Goal: Task Accomplishment & Management: Complete application form

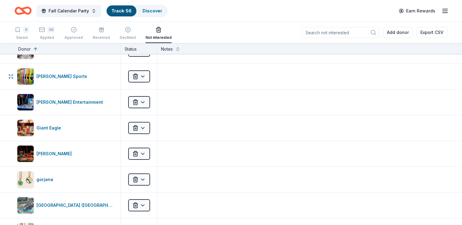
scroll to position [121, 0]
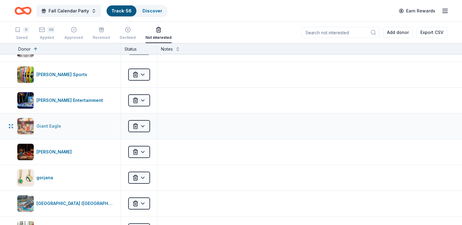
click at [34, 124] on img "button" at bounding box center [25, 126] width 16 height 16
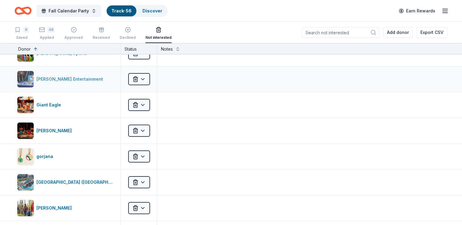
scroll to position [182, 0]
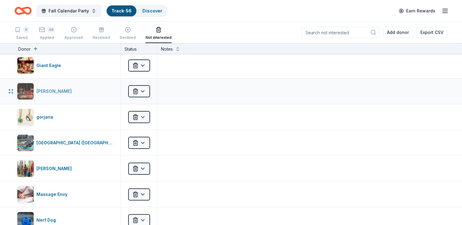
click at [53, 89] on div "[PERSON_NAME]" at bounding box center [55, 91] width 38 height 7
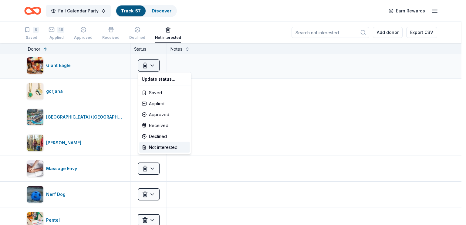
click at [144, 65] on html "Fall Calendar Party Track · 57 Discover Earn Rewards 8 Saved 48 Applied Approve…" at bounding box center [233, 112] width 466 height 225
click at [148, 104] on div "Applied" at bounding box center [164, 103] width 50 height 11
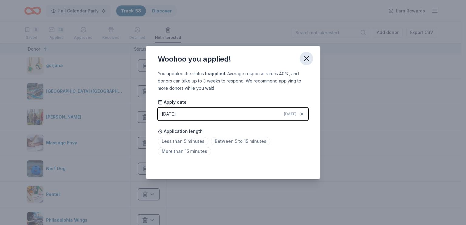
click at [307, 57] on icon "button" at bounding box center [306, 58] width 4 height 4
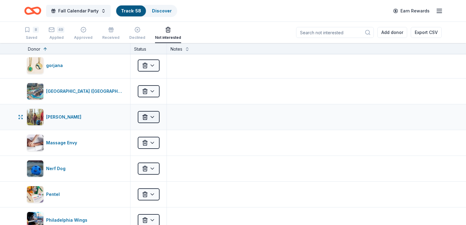
click at [151, 118] on html "Fall Calendar Party Track · 58 Discover Earn Rewards 8 Saved 49 Applied Approve…" at bounding box center [233, 112] width 466 height 225
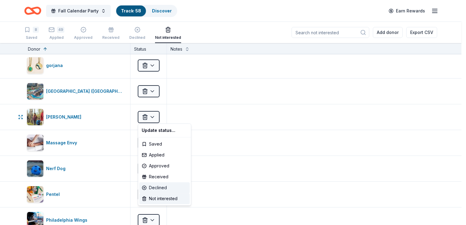
click at [156, 188] on div "Declined" at bounding box center [164, 187] width 50 height 11
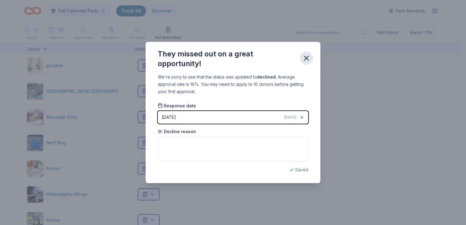
click at [306, 59] on icon "button" at bounding box center [306, 58] width 4 height 4
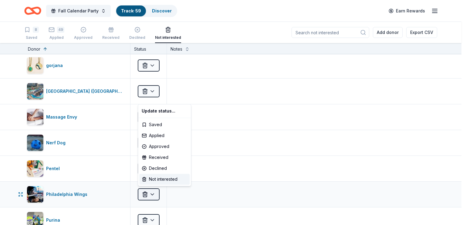
click at [146, 191] on html "Fall Calendar Party Track · 59 Discover Earn Rewards 8 Saved 49 Applied Approve…" at bounding box center [233, 112] width 466 height 225
click at [153, 170] on div "Declined" at bounding box center [164, 168] width 50 height 11
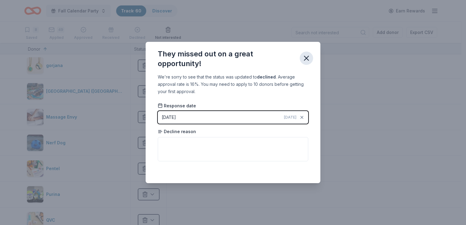
click at [308, 57] on icon "button" at bounding box center [306, 58] width 4 height 4
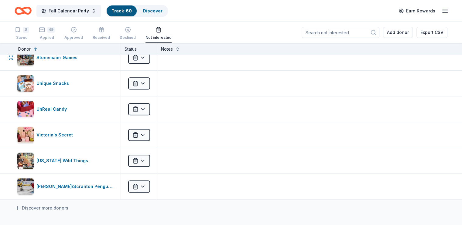
scroll to position [395, 0]
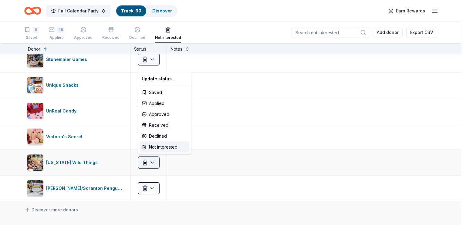
click at [148, 161] on html "Fall Calendar Party Track · 60 Discover Earn Rewards 8 Saved 49 Applied Approve…" at bounding box center [233, 112] width 466 height 225
click at [160, 127] on div "Received" at bounding box center [164, 125] width 50 height 11
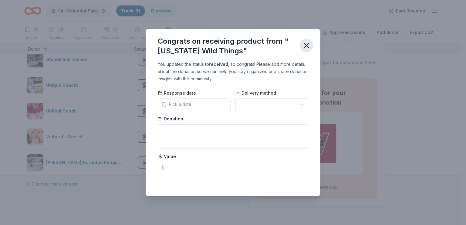
click at [308, 45] on icon "button" at bounding box center [306, 45] width 4 height 4
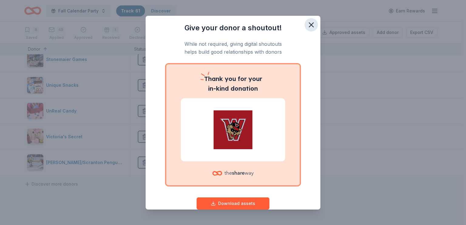
click at [309, 26] on icon "button" at bounding box center [311, 25] width 4 height 4
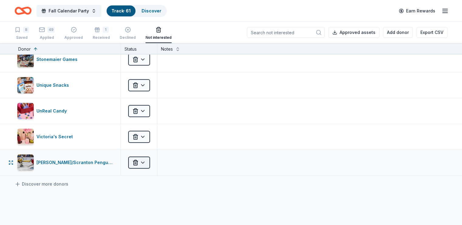
click at [151, 161] on html "Fall Calendar Party Track · 61 Discover Earn Rewards 8 Saved 49 Applied Approve…" at bounding box center [231, 112] width 462 height 225
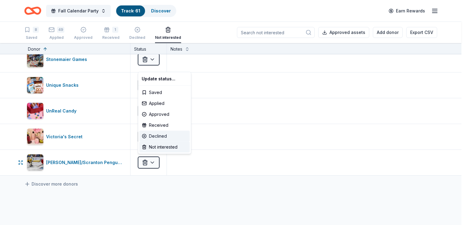
click at [155, 137] on div "Declined" at bounding box center [164, 136] width 50 height 11
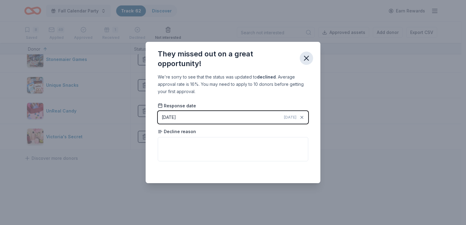
click at [304, 60] on icon "button" at bounding box center [306, 58] width 4 height 4
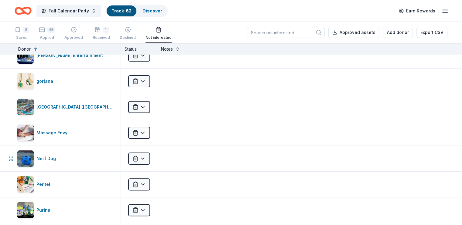
scroll to position [152, 0]
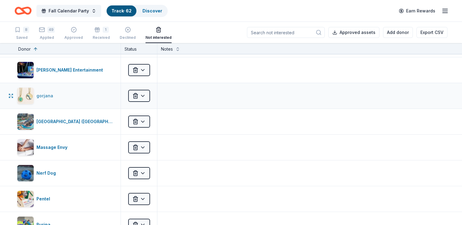
click at [56, 95] on div "gorjana" at bounding box center [45, 95] width 19 height 7
click at [149, 95] on html "Fall Calendar Party Track · 62 Discover Earn Rewards 8 Saved 49 Applied Approve…" at bounding box center [231, 112] width 462 height 225
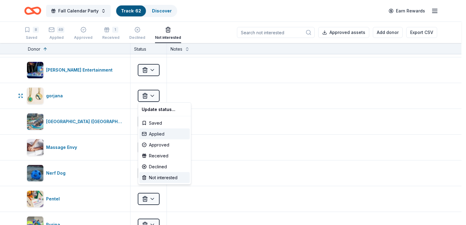
click at [157, 134] on div "Applied" at bounding box center [164, 134] width 50 height 11
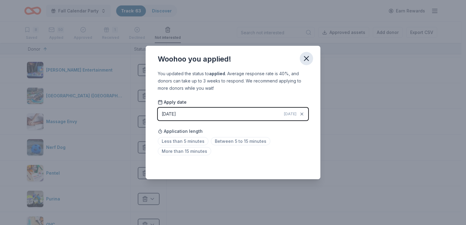
click at [307, 59] on icon "button" at bounding box center [306, 58] width 4 height 4
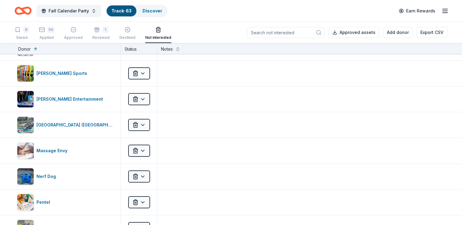
scroll to position [121, 0]
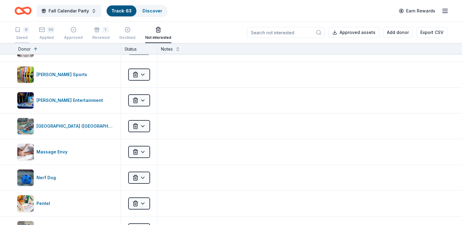
click at [29, 32] on div "8" at bounding box center [22, 30] width 15 height 6
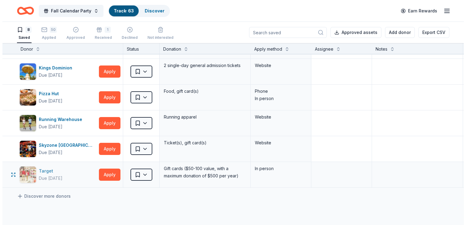
scroll to position [61, 0]
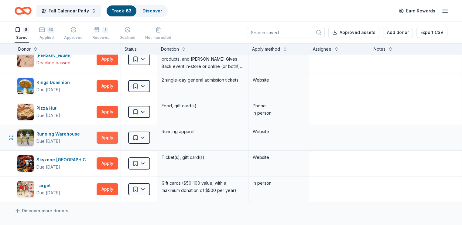
click at [115, 137] on button "Apply" at bounding box center [108, 138] width 22 height 12
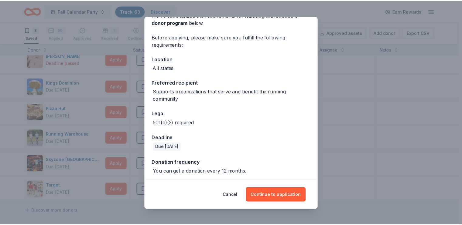
scroll to position [36, 0]
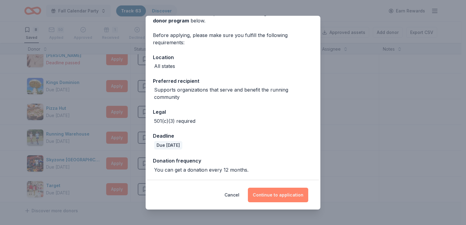
click at [274, 192] on button "Continue to application" at bounding box center [278, 195] width 60 height 15
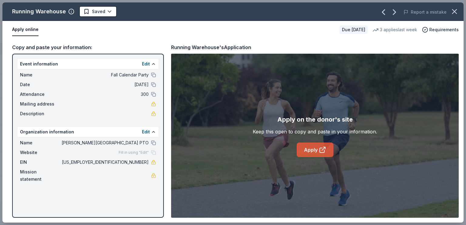
click at [319, 151] on icon at bounding box center [322, 149] width 7 height 7
click at [108, 10] on html "Fall Calendar Party Track · 63 Discover Earn Rewards 8 Saved 50 Applied Approve…" at bounding box center [233, 112] width 466 height 225
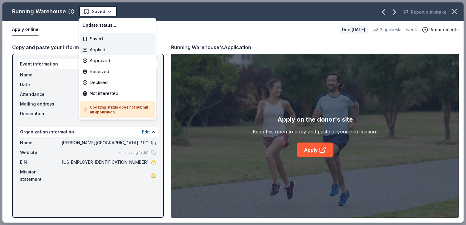
click at [98, 51] on div "Applied" at bounding box center [117, 49] width 75 height 11
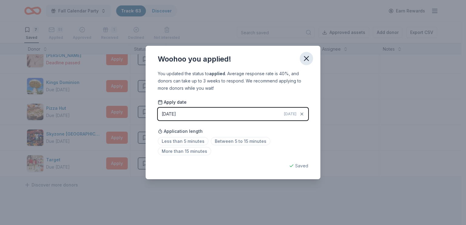
click at [305, 57] on icon "button" at bounding box center [306, 58] width 4 height 4
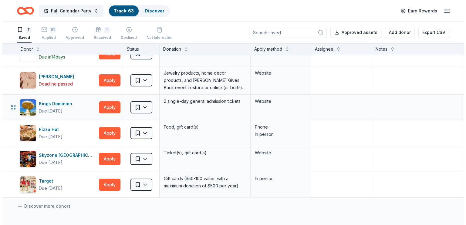
scroll to position [0, 0]
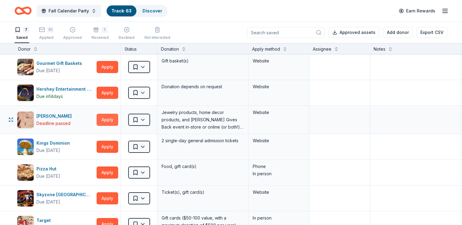
click at [118, 120] on button "Apply" at bounding box center [108, 120] width 22 height 12
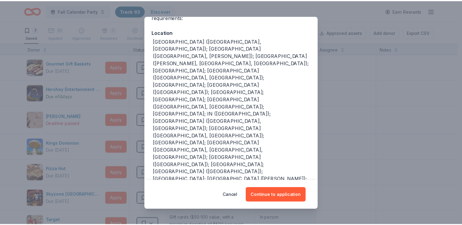
scroll to position [71, 0]
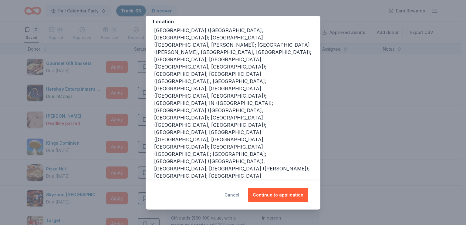
click at [231, 194] on button "Cancel" at bounding box center [232, 195] width 15 height 15
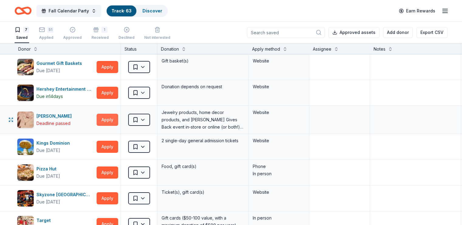
click at [118, 119] on button "Apply" at bounding box center [108, 120] width 22 height 12
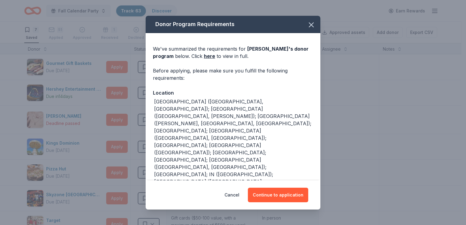
click at [120, 119] on div "Donor Program Requirements We've summarized the requirements for Kendra Scott '…" at bounding box center [233, 112] width 466 height 225
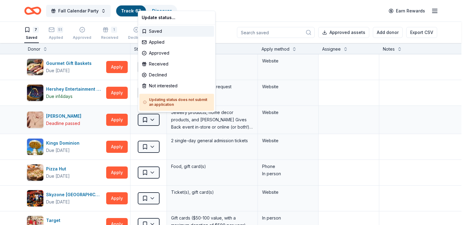
click at [151, 119] on html "Fall Calendar Party Track · 63 Discover Earn Rewards 7 Saved 51 Applied Approve…" at bounding box center [233, 112] width 466 height 225
click at [154, 76] on div "Declined" at bounding box center [176, 75] width 75 height 11
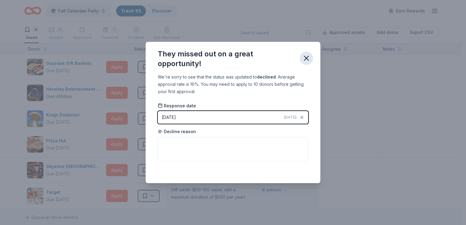
click at [307, 59] on icon "button" at bounding box center [306, 58] width 4 height 4
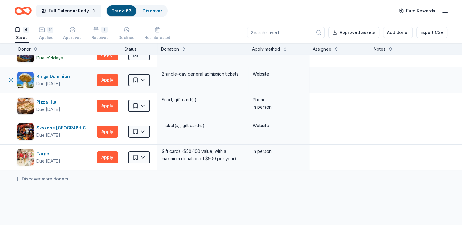
scroll to position [0, 0]
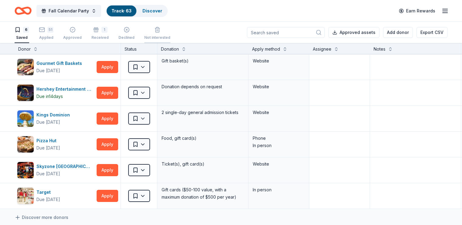
click at [164, 33] on div "Not interested" at bounding box center [157, 33] width 26 height 13
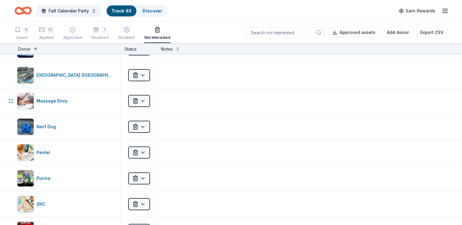
scroll to position [182, 0]
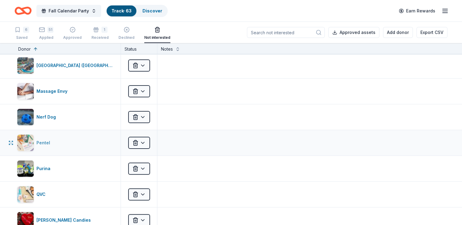
click at [52, 141] on div "Pentel" at bounding box center [44, 142] width 16 height 7
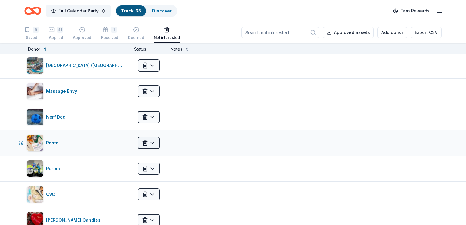
click at [149, 142] on html "Fall Calendar Party Track · 63 Discover Earn Rewards 6 Saved 51 Applied Approve…" at bounding box center [233, 112] width 466 height 225
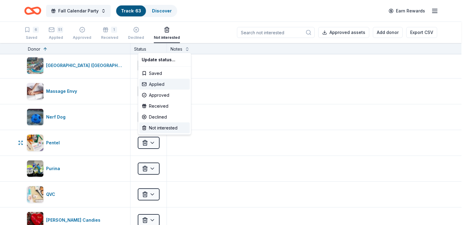
click at [155, 83] on div "Applied" at bounding box center [164, 84] width 50 height 11
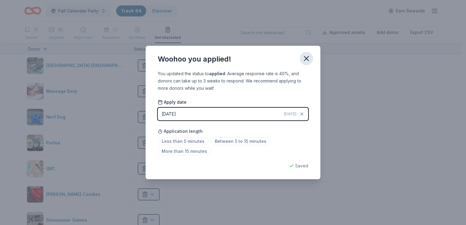
click at [306, 59] on icon "button" at bounding box center [306, 58] width 4 height 4
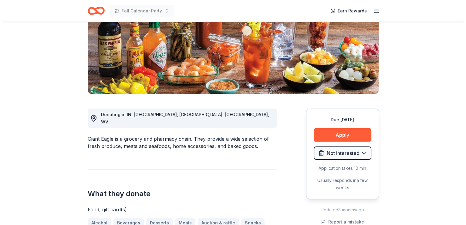
scroll to position [91, 0]
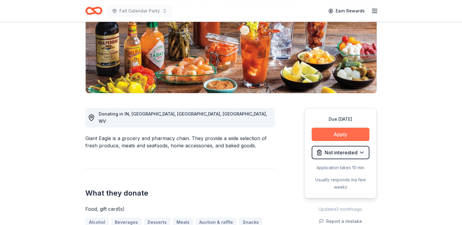
click at [338, 133] on button "Apply" at bounding box center [340, 134] width 58 height 13
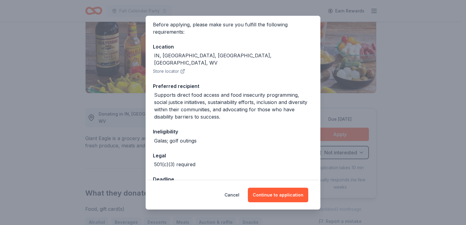
scroll to position [59, 0]
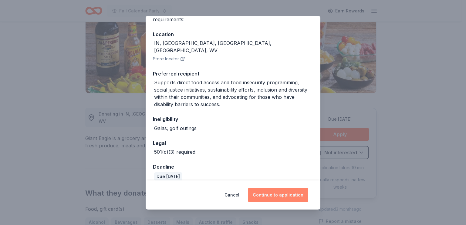
click at [282, 196] on button "Continue to application" at bounding box center [278, 195] width 60 height 15
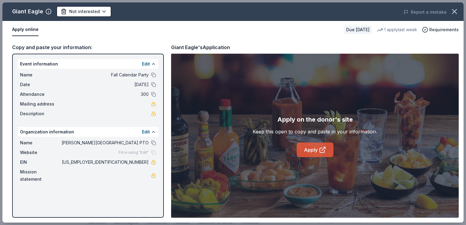
click at [327, 145] on link "Apply" at bounding box center [315, 150] width 37 height 15
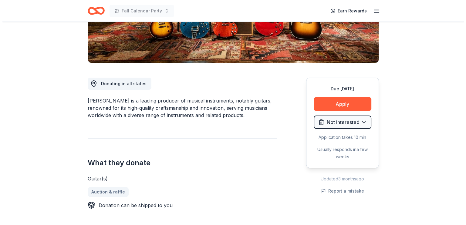
scroll to position [121, 0]
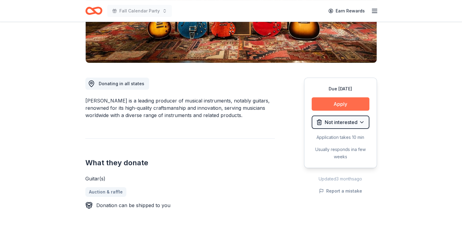
click at [335, 105] on button "Apply" at bounding box center [340, 103] width 58 height 13
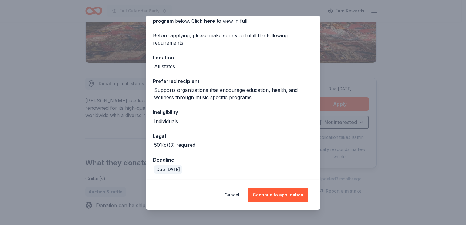
scroll to position [36, 0]
click at [273, 195] on button "Continue to application" at bounding box center [278, 195] width 60 height 15
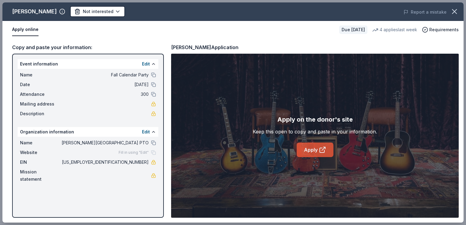
click at [314, 149] on link "Apply" at bounding box center [315, 150] width 37 height 15
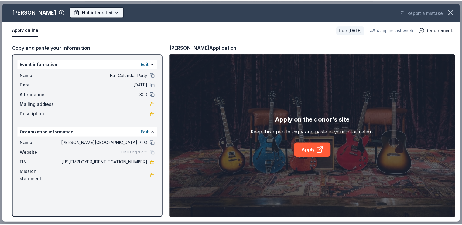
scroll to position [0, 0]
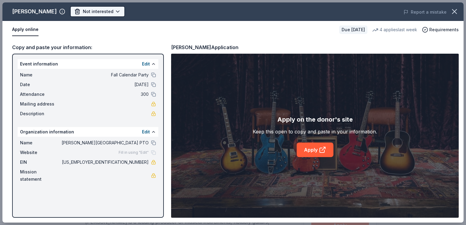
click at [90, 10] on html "Fall Calendar Party Earn Rewards Due in 28 days Share Gibson New 4 applies last…" at bounding box center [233, 112] width 466 height 225
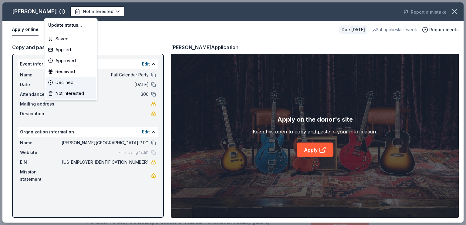
click at [62, 83] on div "Declined" at bounding box center [71, 82] width 50 height 11
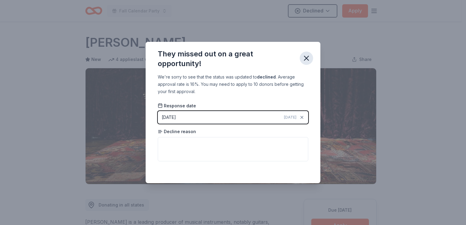
click at [307, 57] on icon "button" at bounding box center [306, 58] width 4 height 4
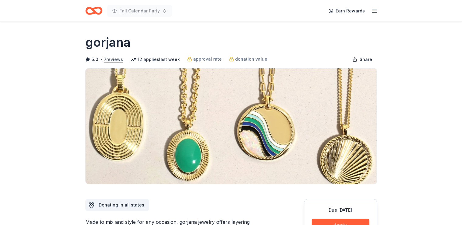
click at [117, 60] on button "7 reviews" at bounding box center [113, 59] width 19 height 7
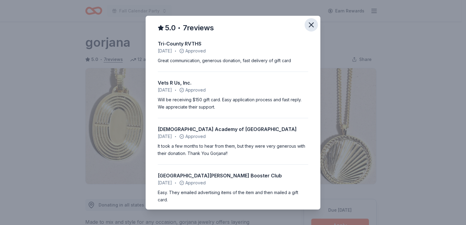
click at [309, 27] on icon "button" at bounding box center [311, 25] width 8 height 8
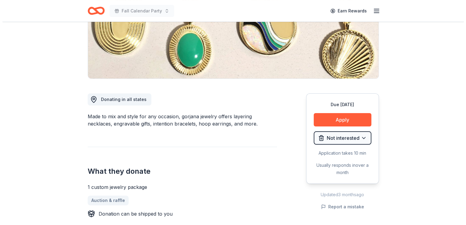
scroll to position [121, 0]
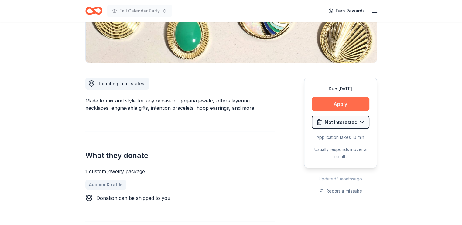
click at [340, 103] on button "Apply" at bounding box center [340, 103] width 58 height 13
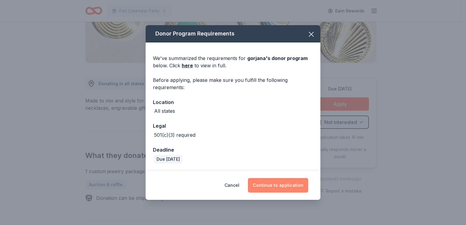
click at [294, 186] on button "Continue to application" at bounding box center [278, 185] width 60 height 15
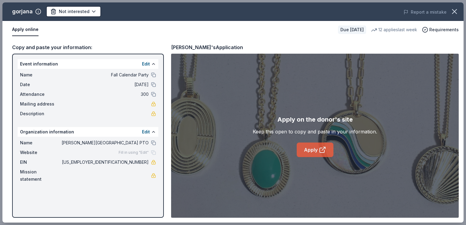
click at [322, 151] on icon at bounding box center [322, 149] width 7 height 7
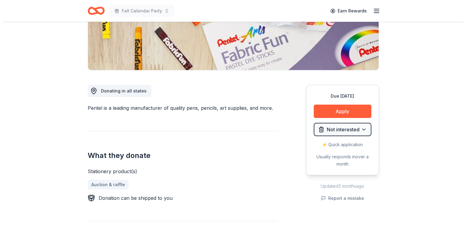
scroll to position [121, 0]
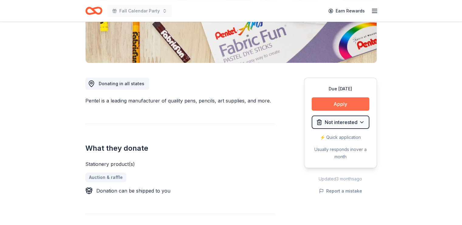
click at [337, 103] on button "Apply" at bounding box center [340, 103] width 58 height 13
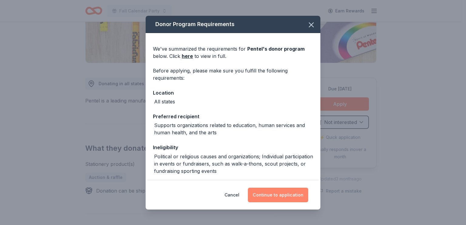
click at [279, 193] on button "Continue to application" at bounding box center [278, 195] width 60 height 15
